Goal: Navigation & Orientation: Find specific page/section

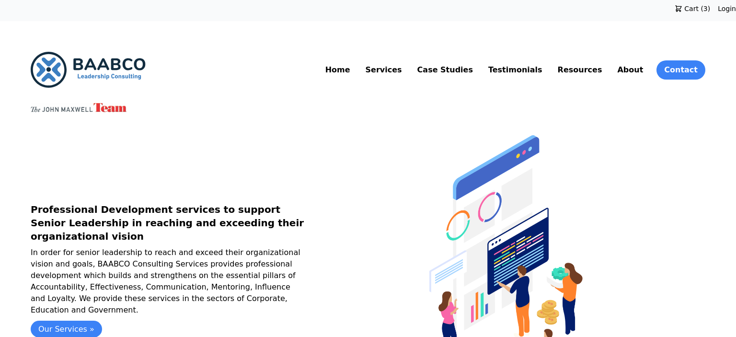
click at [434, 79] on div "Home Services Case Studies Testimonials Resources About Contact" at bounding box center [511, 70] width 390 height 36
click at [404, 77] on link "Services" at bounding box center [384, 69] width 40 height 15
click at [404, 74] on link "Services" at bounding box center [384, 69] width 40 height 15
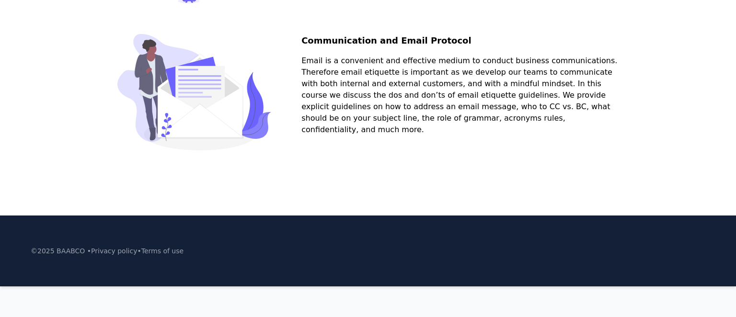
scroll to position [1591, 0]
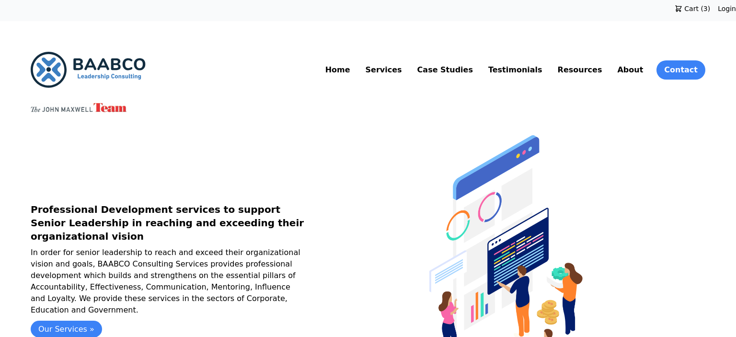
click at [404, 70] on link "Services" at bounding box center [384, 69] width 40 height 15
